Goal: Task Accomplishment & Management: Manage account settings

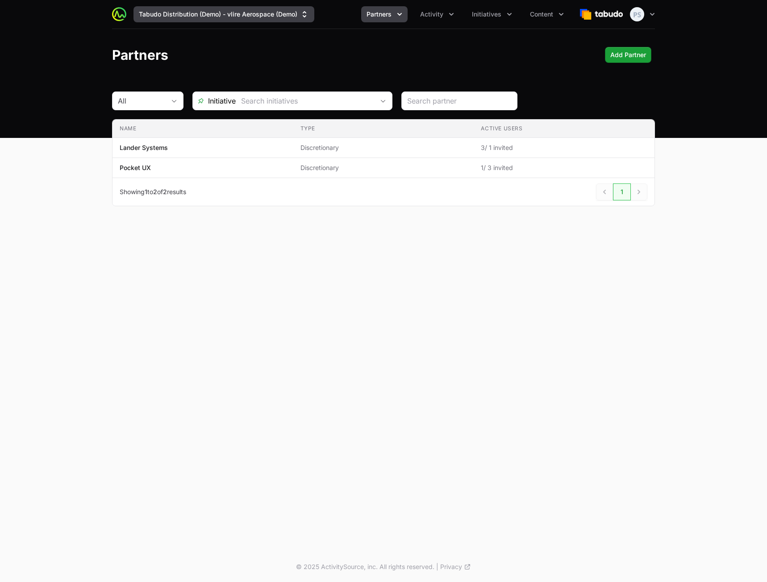
click at [211, 17] on button "Tabudo Distribution (Demo) - vlire Aerospace (Demo)" at bounding box center [223, 14] width 181 height 16
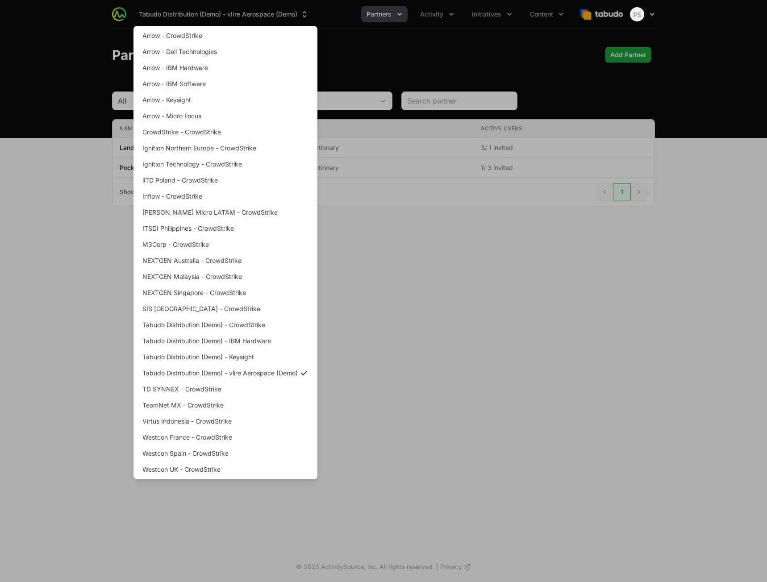
click at [503, 307] on div "Supplier switch menu" at bounding box center [383, 291] width 767 height 582
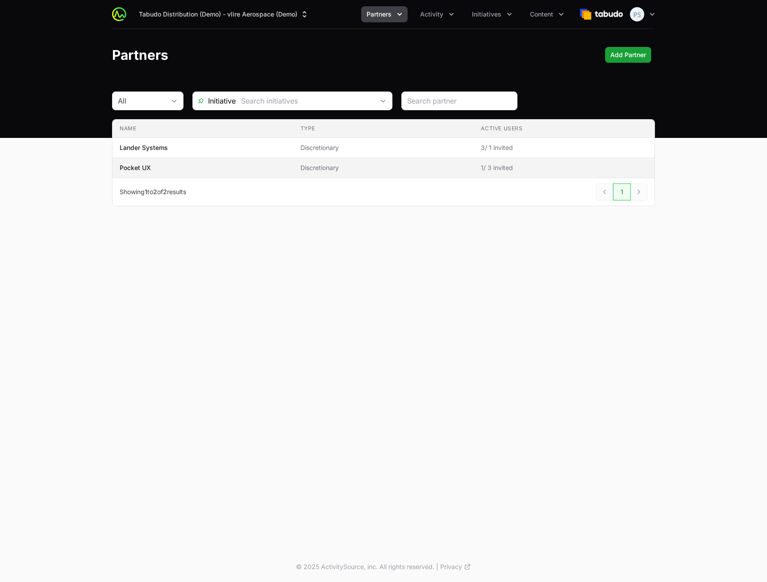
click at [213, 172] on span "Pocket UX" at bounding box center [203, 167] width 166 height 9
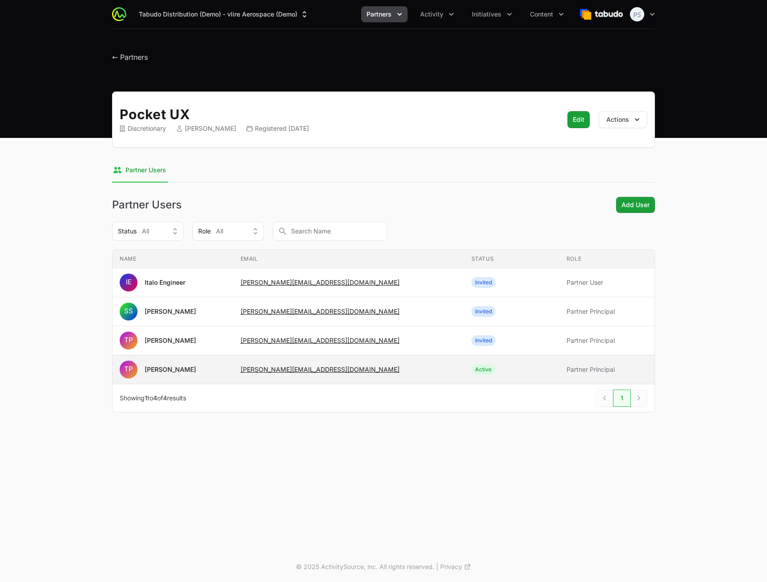
click at [405, 372] on span "[PERSON_NAME][EMAIL_ADDRESS][DOMAIN_NAME]" at bounding box center [348, 369] width 216 height 9
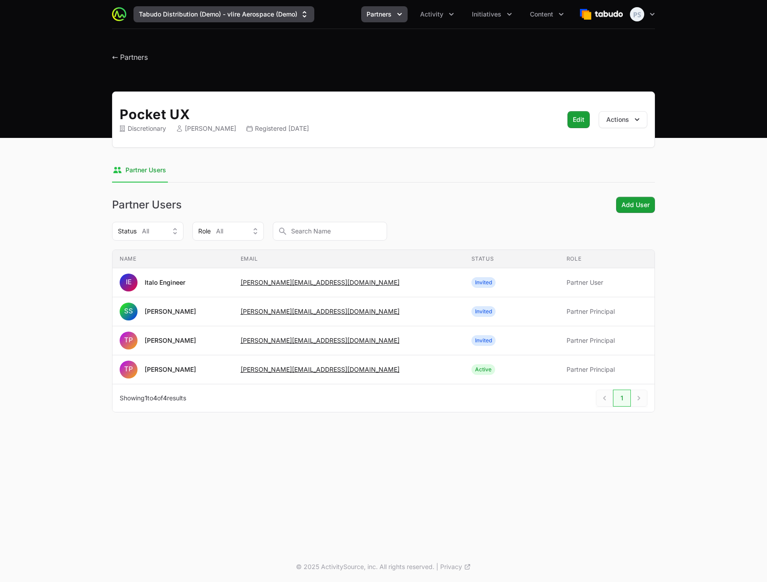
click at [249, 17] on button "Tabudo Distribution (Demo) - vlire Aerospace (Demo)" at bounding box center [223, 14] width 181 height 16
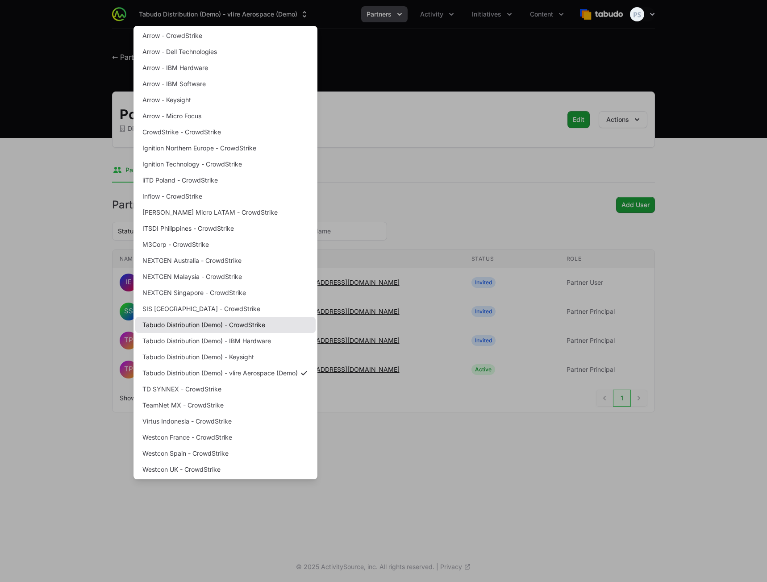
click at [248, 328] on link "Tabudo Distribution (Demo) - CrowdStrike" at bounding box center [225, 325] width 180 height 16
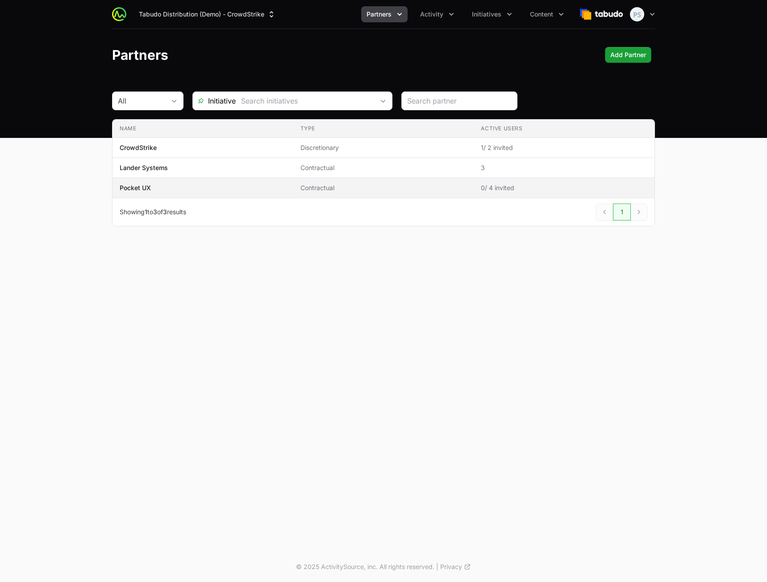
click at [218, 190] on span "Pocket UX" at bounding box center [203, 187] width 166 height 9
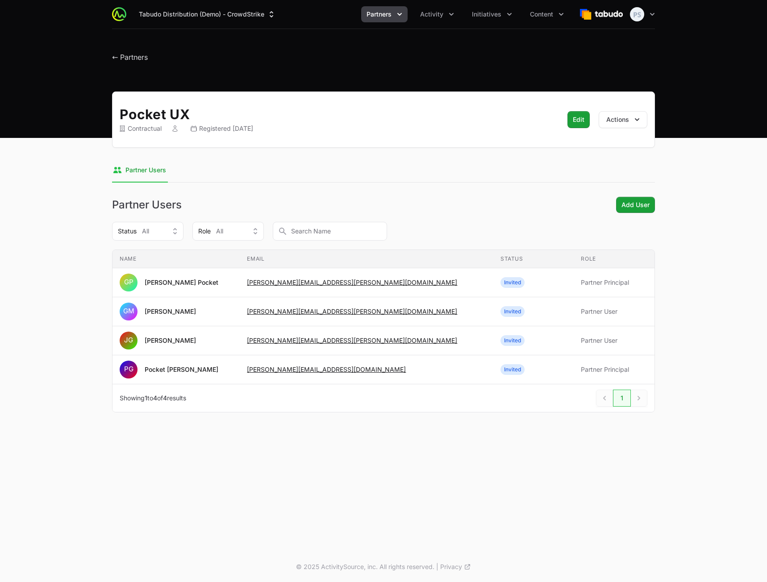
click at [367, 145] on div "Pocket UX Contractual Registered [DATE] Edit Edit Actions" at bounding box center [383, 119] width 543 height 56
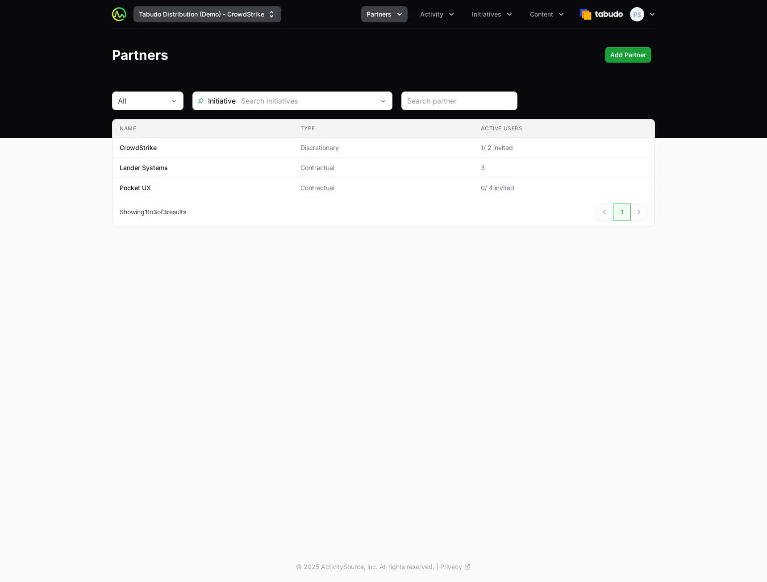
click at [223, 19] on button "Tabudo Distribution (Demo) - CrowdStrike" at bounding box center [207, 14] width 148 height 16
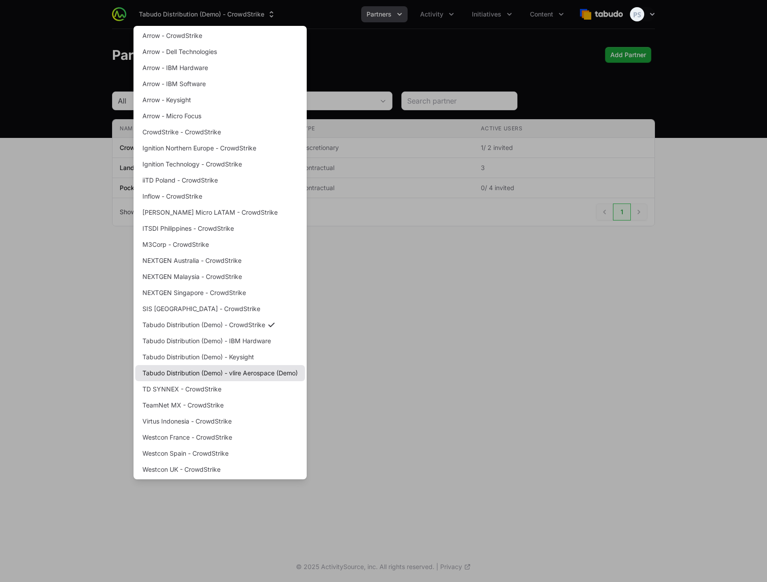
click at [240, 372] on link "Tabudo Distribution (Demo) - vlire Aerospace (Demo)" at bounding box center [220, 373] width 170 height 16
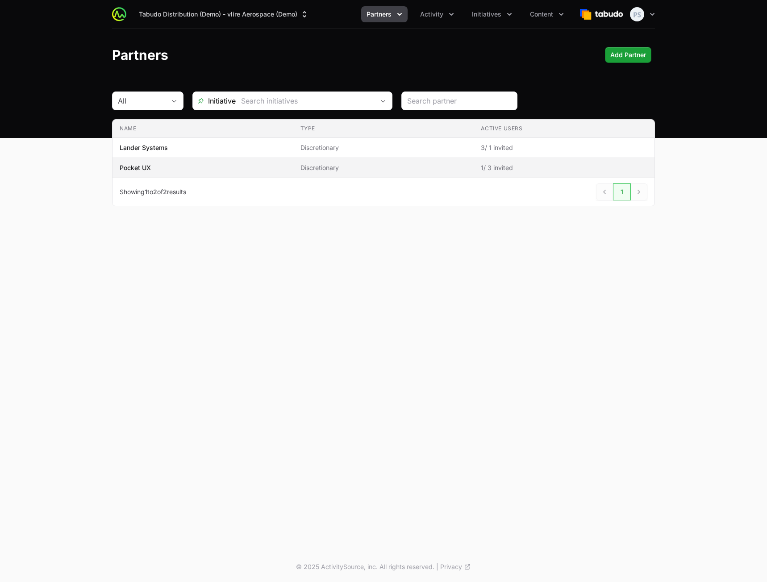
click at [227, 170] on span "Pocket UX" at bounding box center [203, 167] width 166 height 9
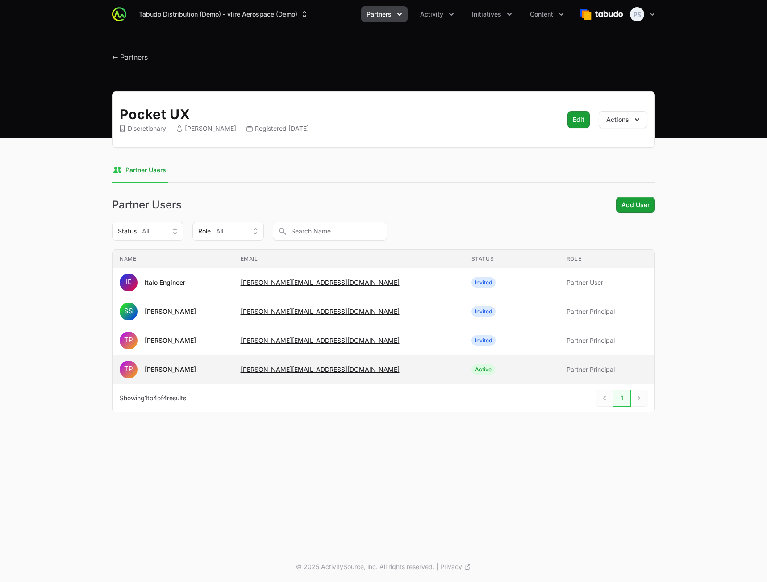
click at [464, 379] on td "Status Active" at bounding box center [511, 369] width 95 height 29
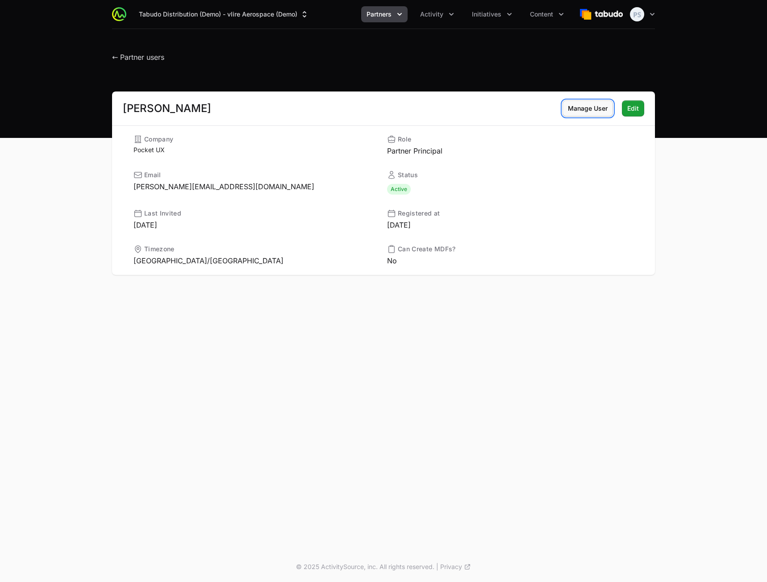
click at [577, 109] on span "Manage User" at bounding box center [588, 108] width 40 height 11
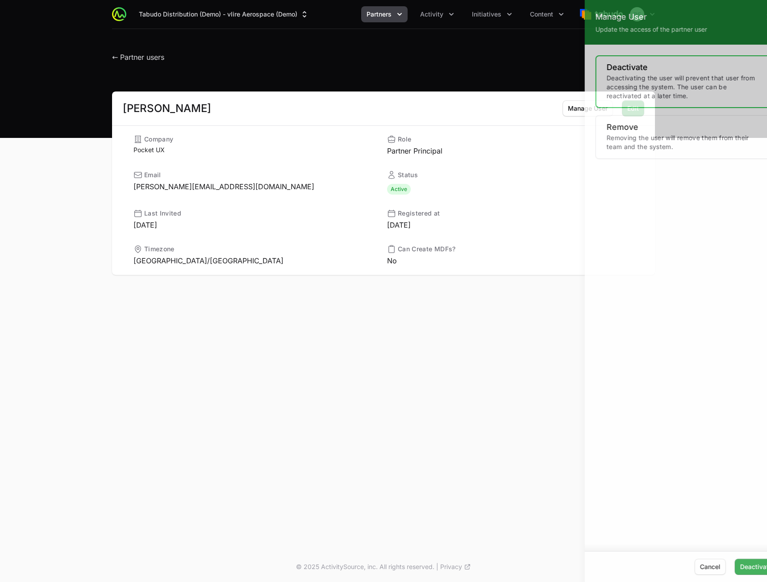
click at [352, 355] on div at bounding box center [383, 291] width 767 height 582
